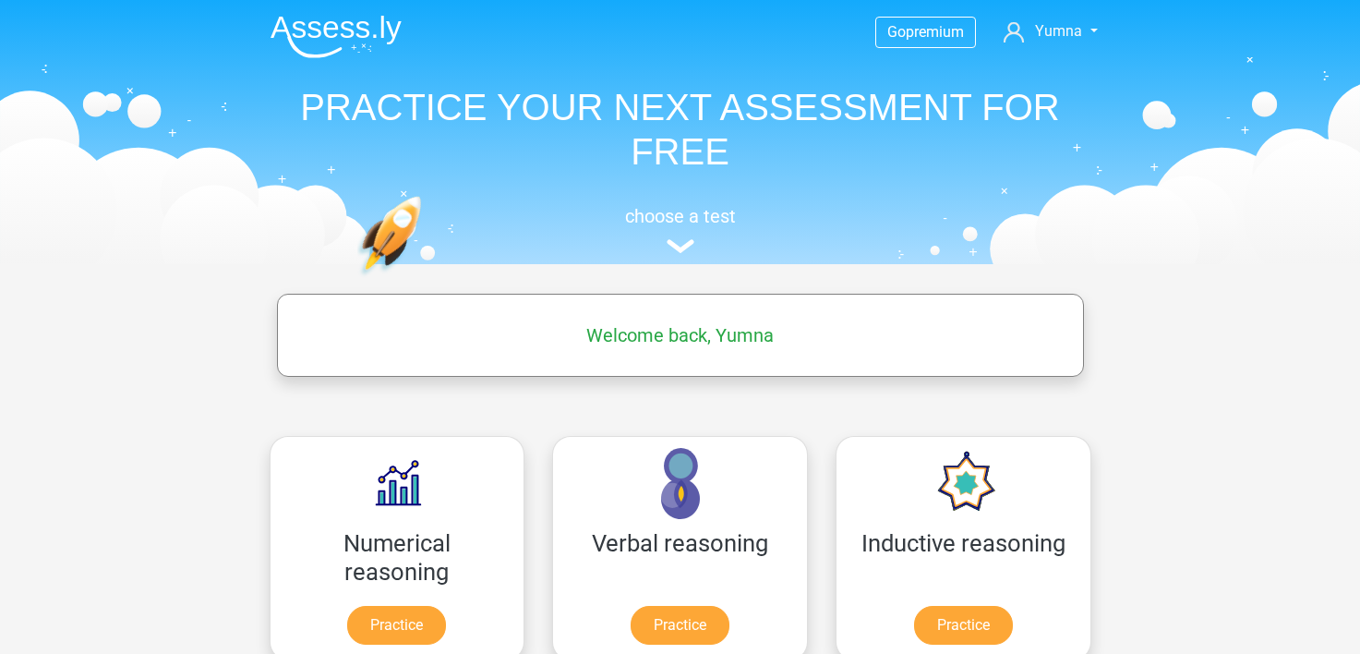
scroll to position [185, 0]
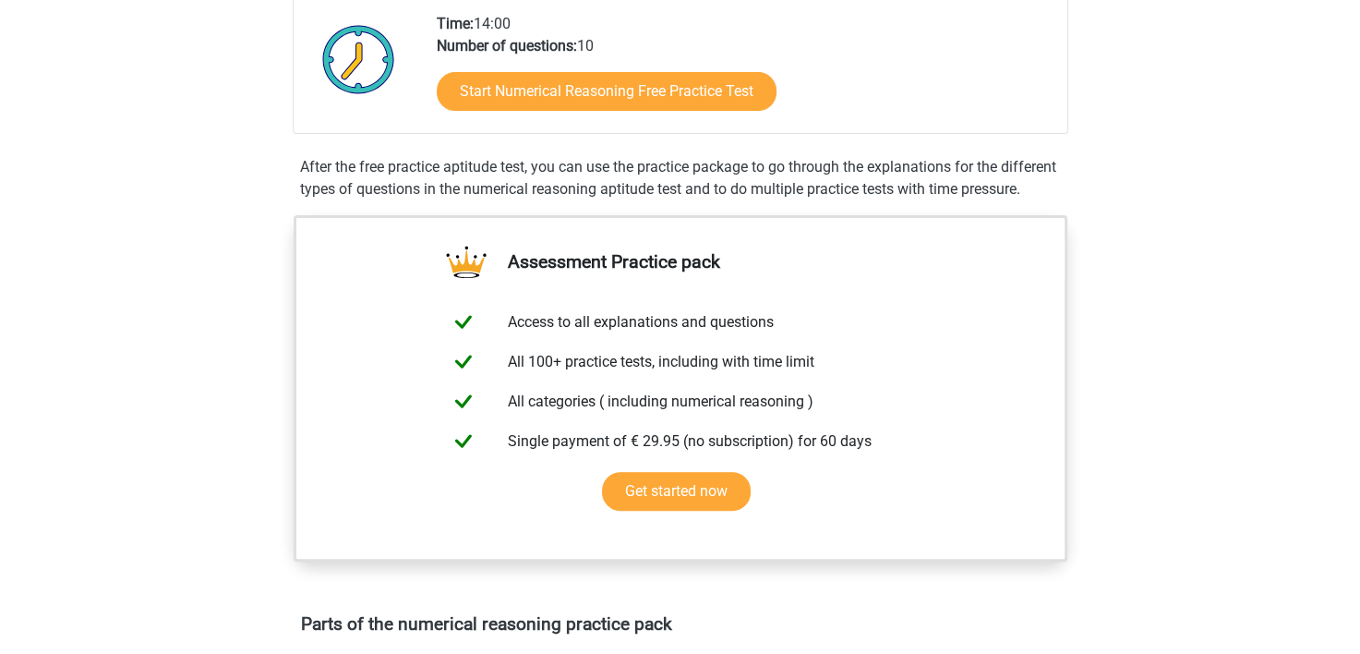
scroll to position [429, 0]
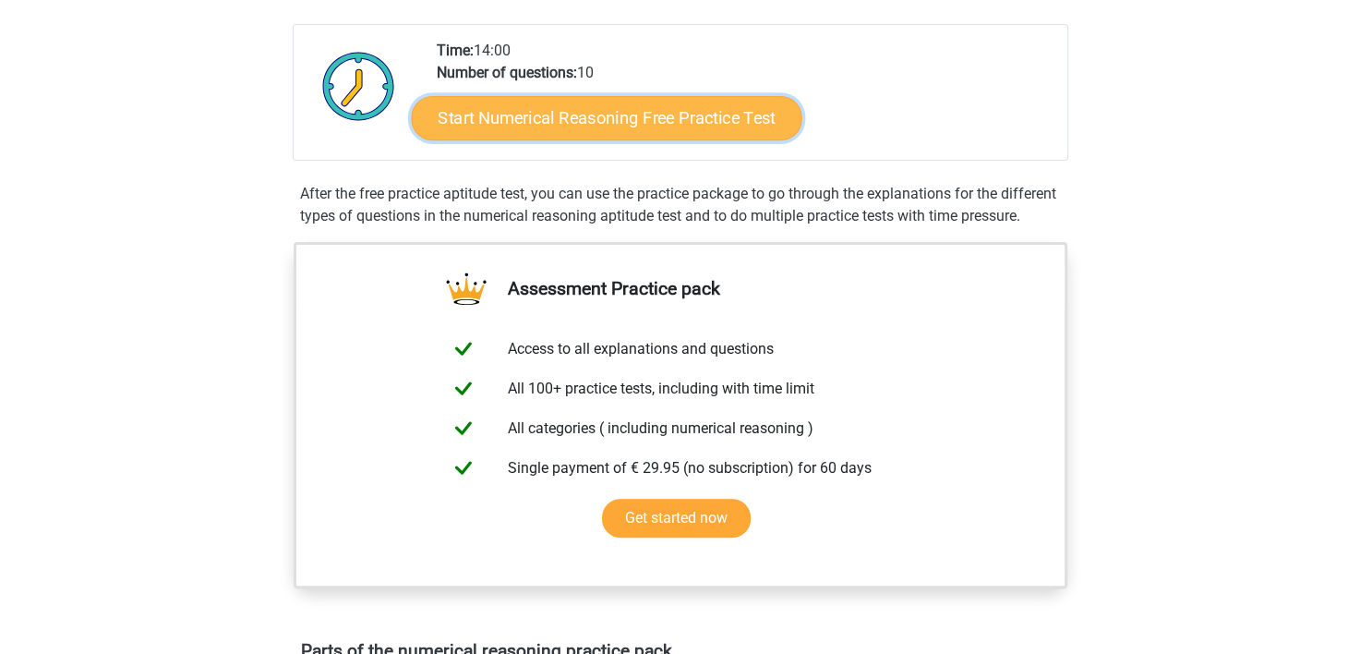
click at [523, 114] on link "Start Numerical Reasoning Free Practice Test" at bounding box center [606, 117] width 391 height 44
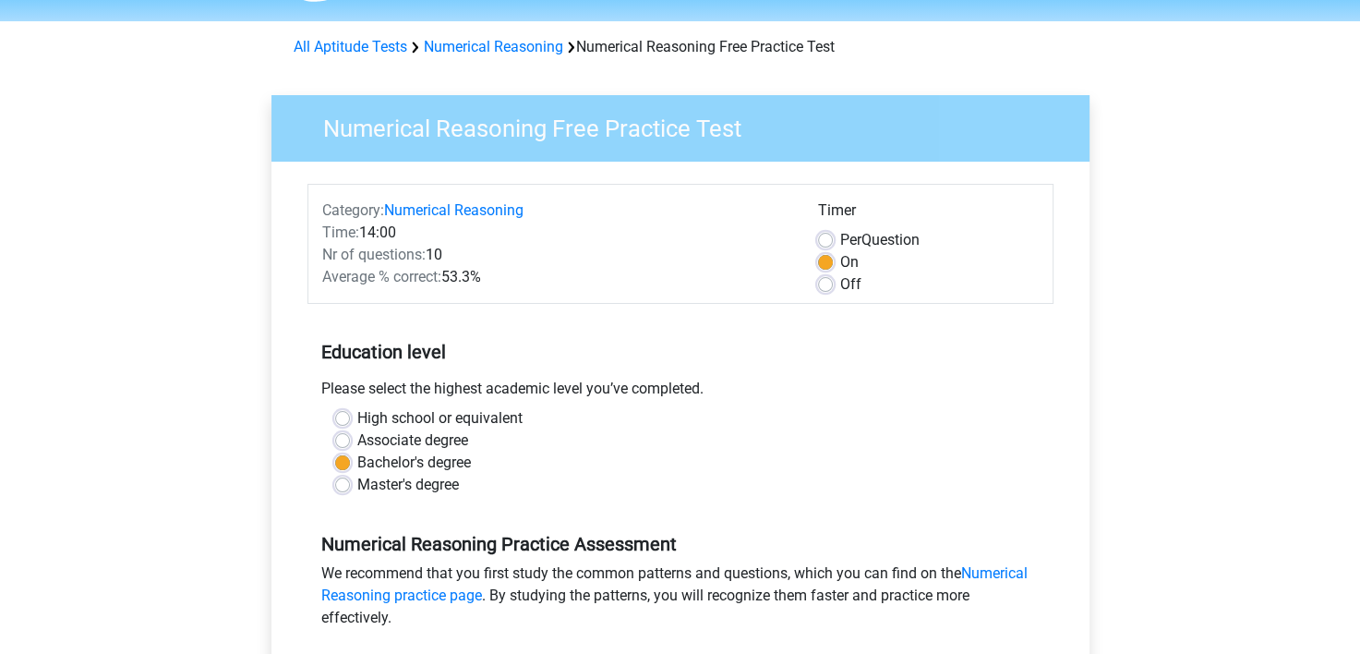
scroll to position [277, 0]
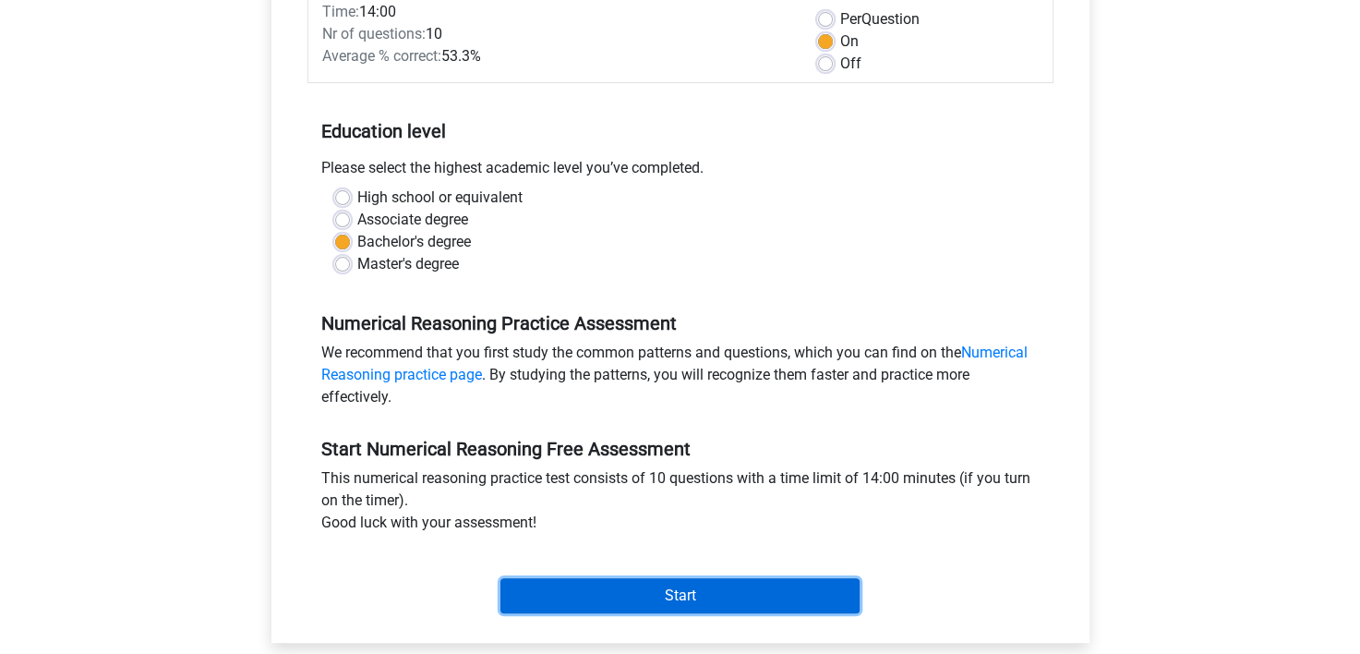
click at [686, 596] on input "Start" at bounding box center [680, 595] width 359 height 35
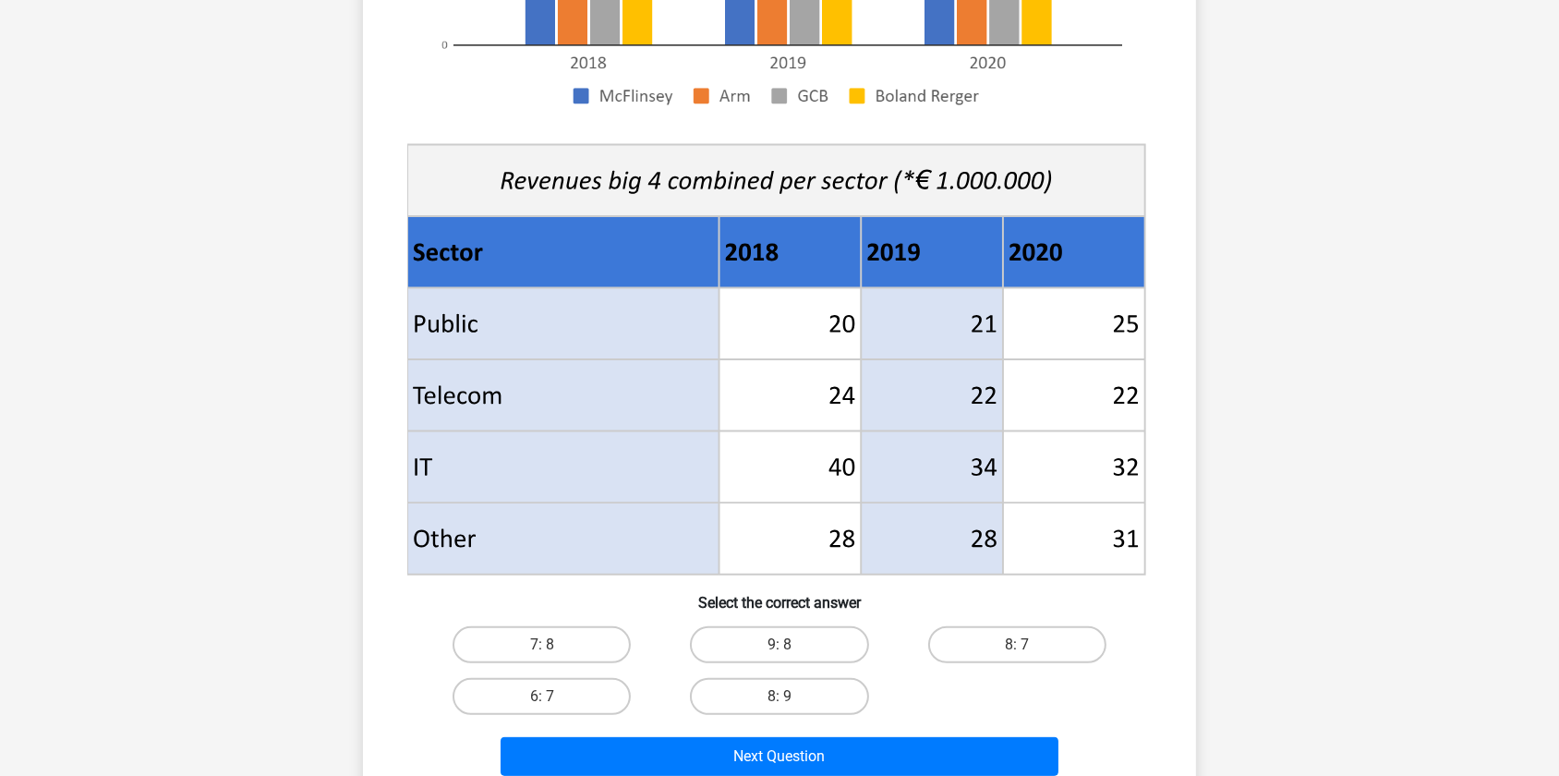
scroll to position [587, 0]
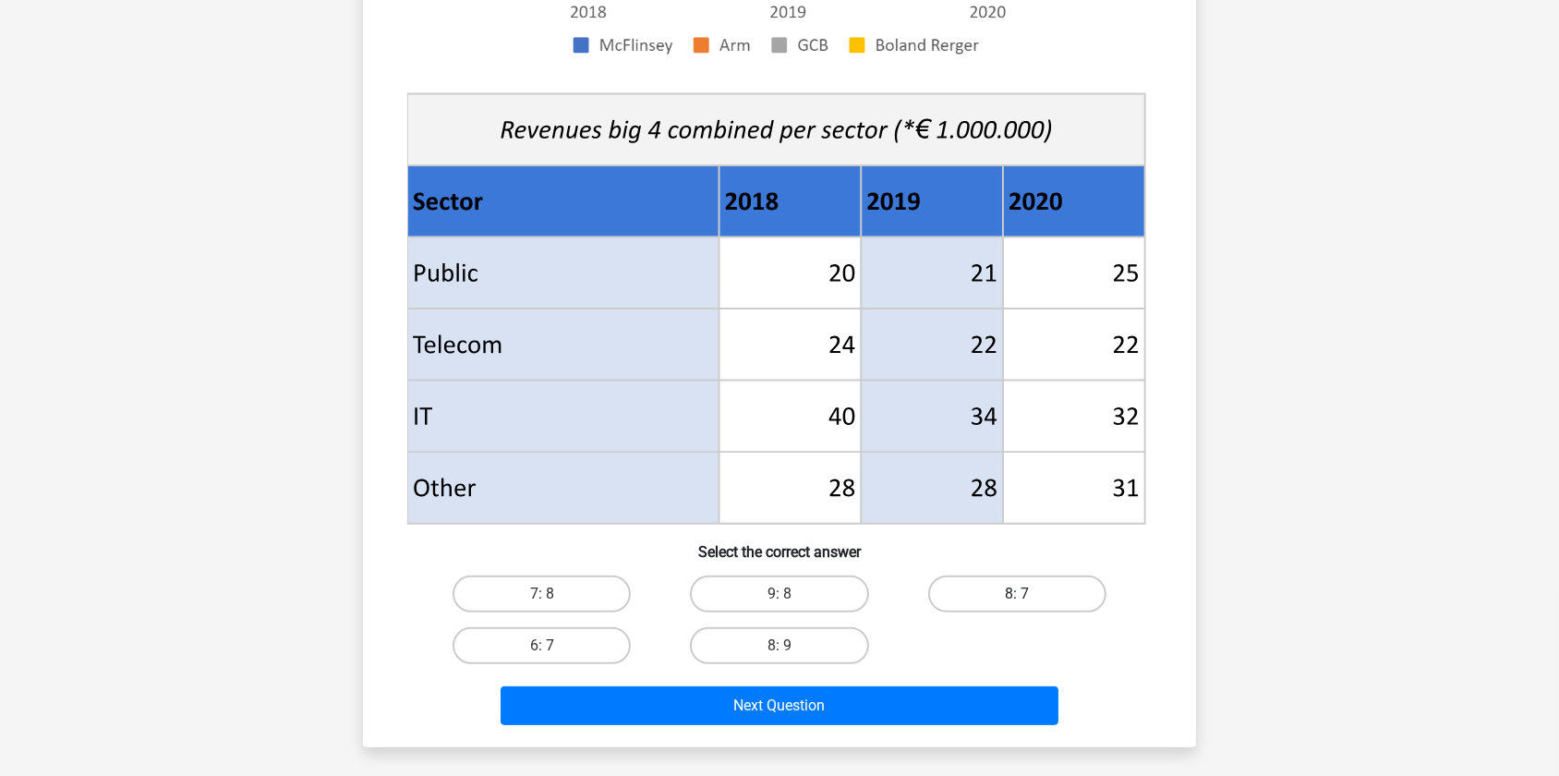
click at [979, 590] on label "8: 7" at bounding box center [1017, 593] width 178 height 37
click at [1017, 594] on input "8: 7" at bounding box center [1023, 600] width 12 height 12
radio input "true"
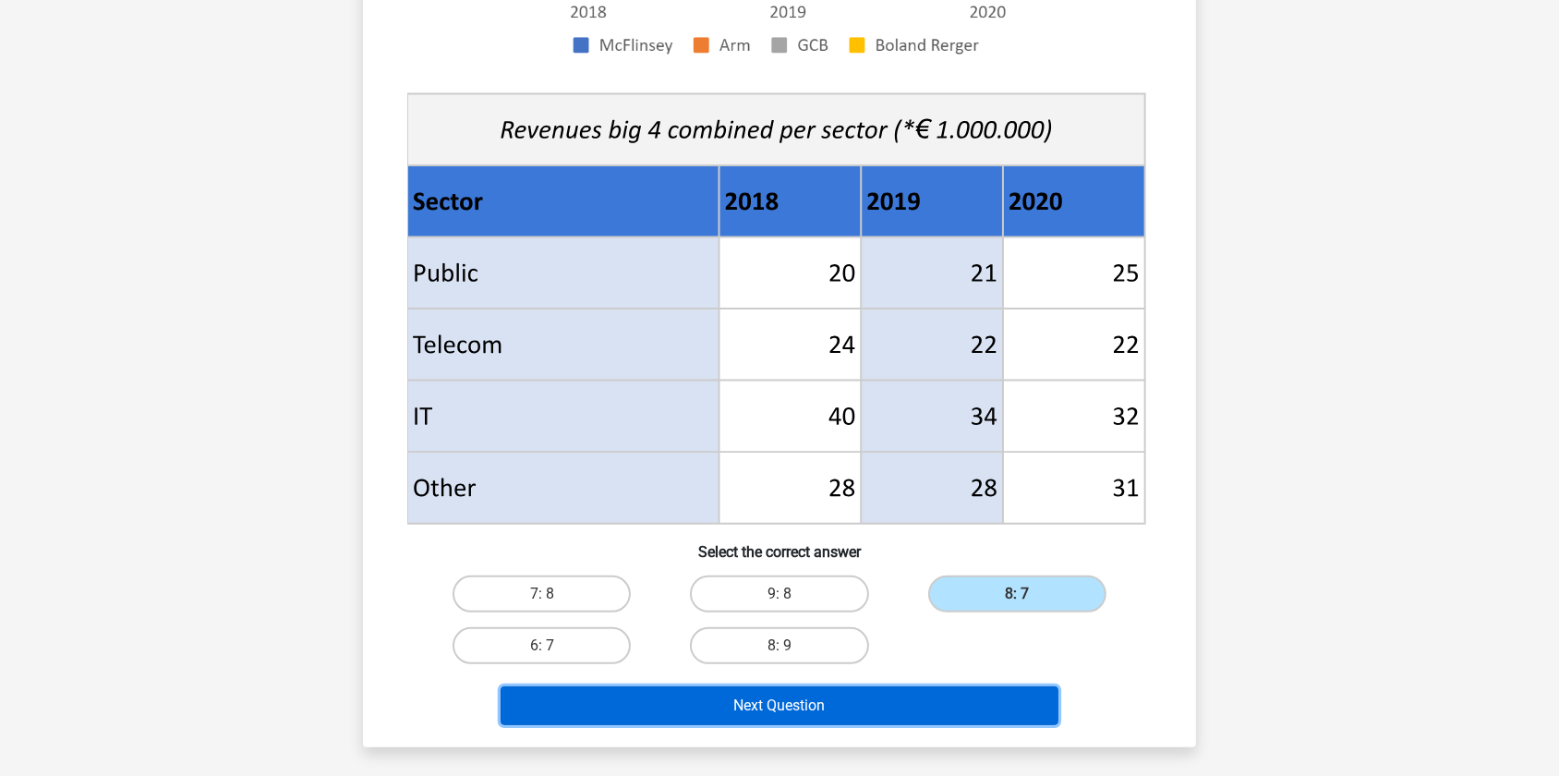
click at [824, 653] on button "Next Question" at bounding box center [780, 705] width 559 height 39
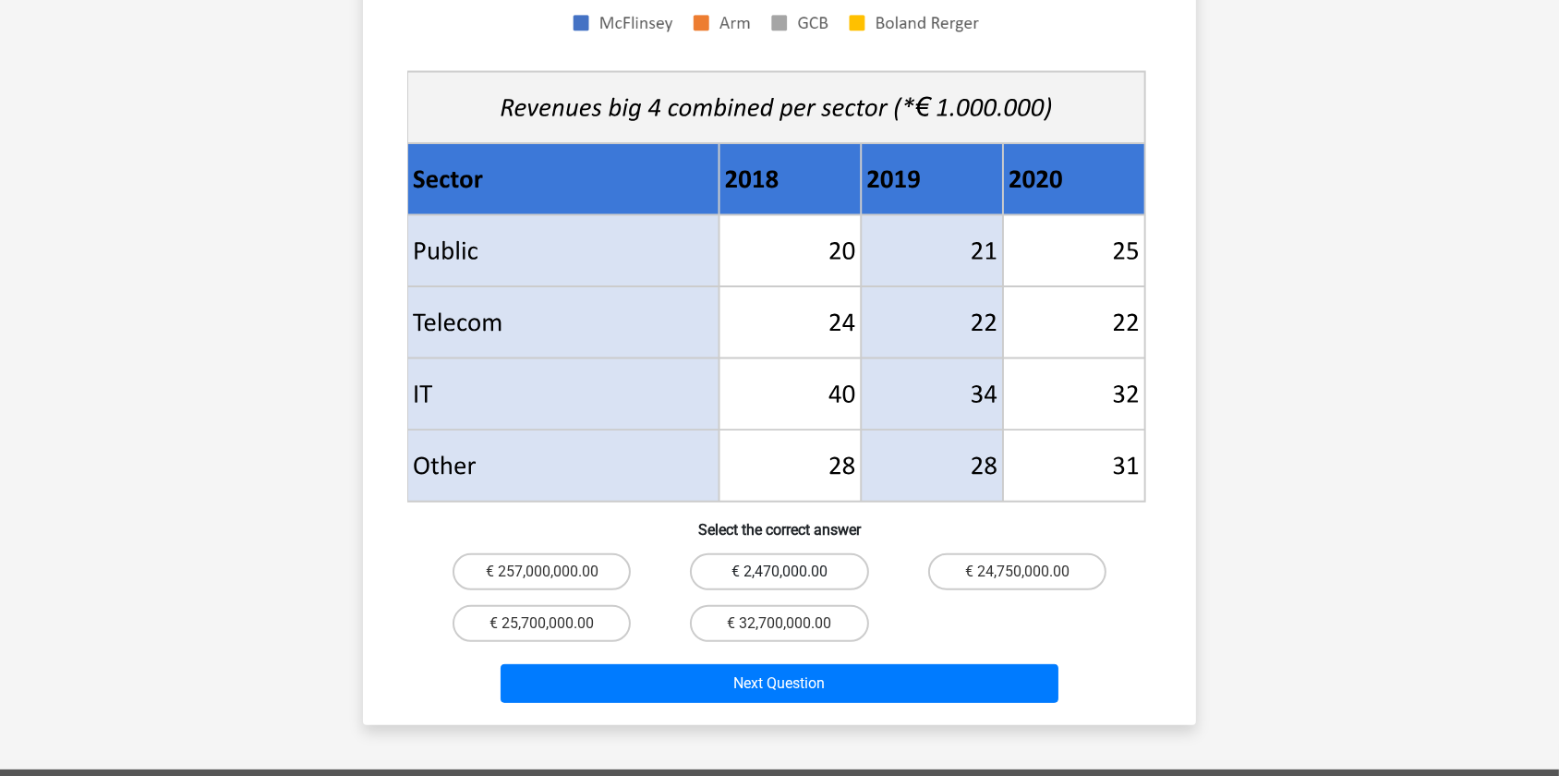
scroll to position [671, 0]
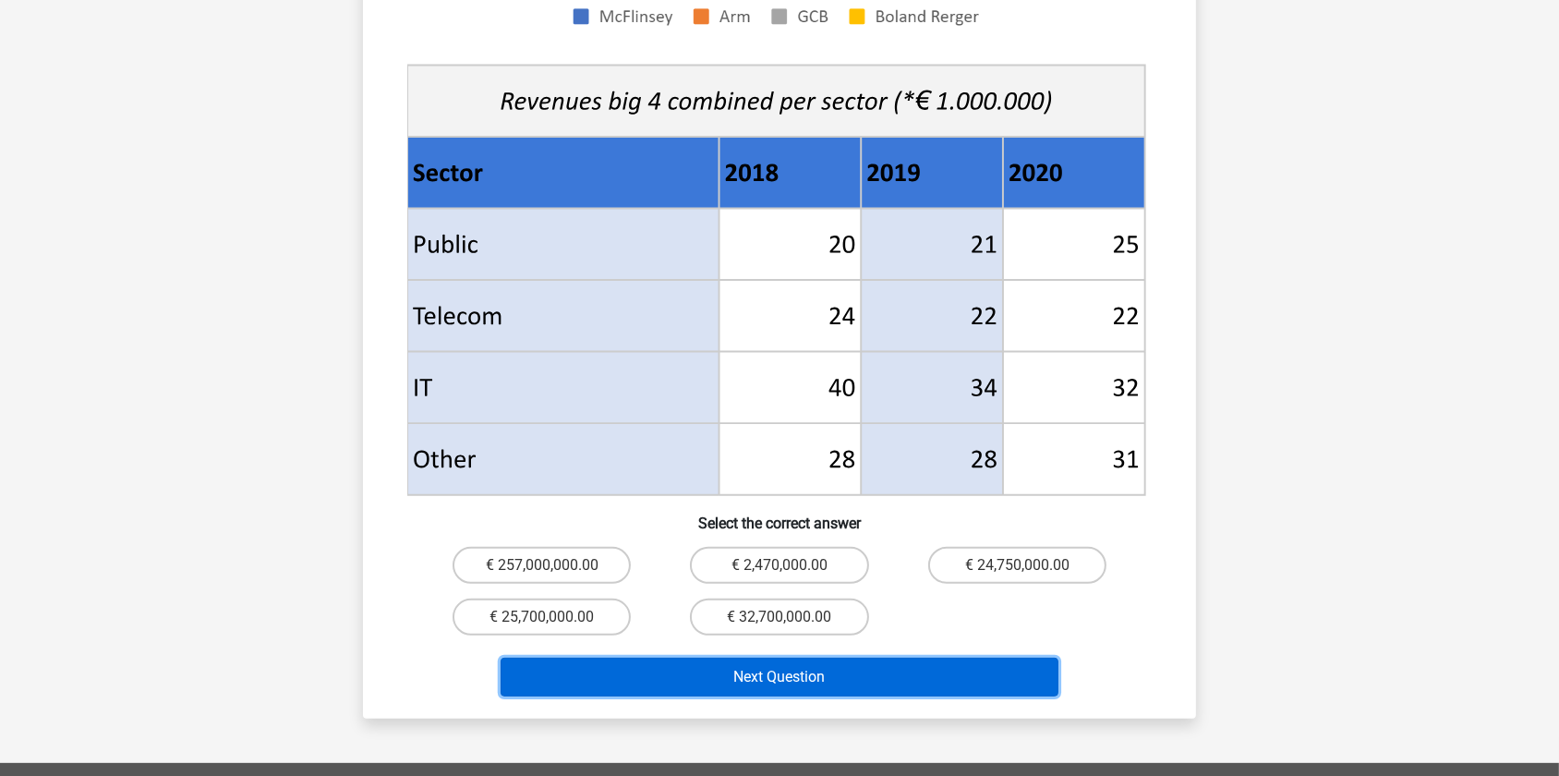
click at [812, 653] on button "Next Question" at bounding box center [780, 677] width 559 height 39
